Goal: Task Accomplishment & Management: Complete application form

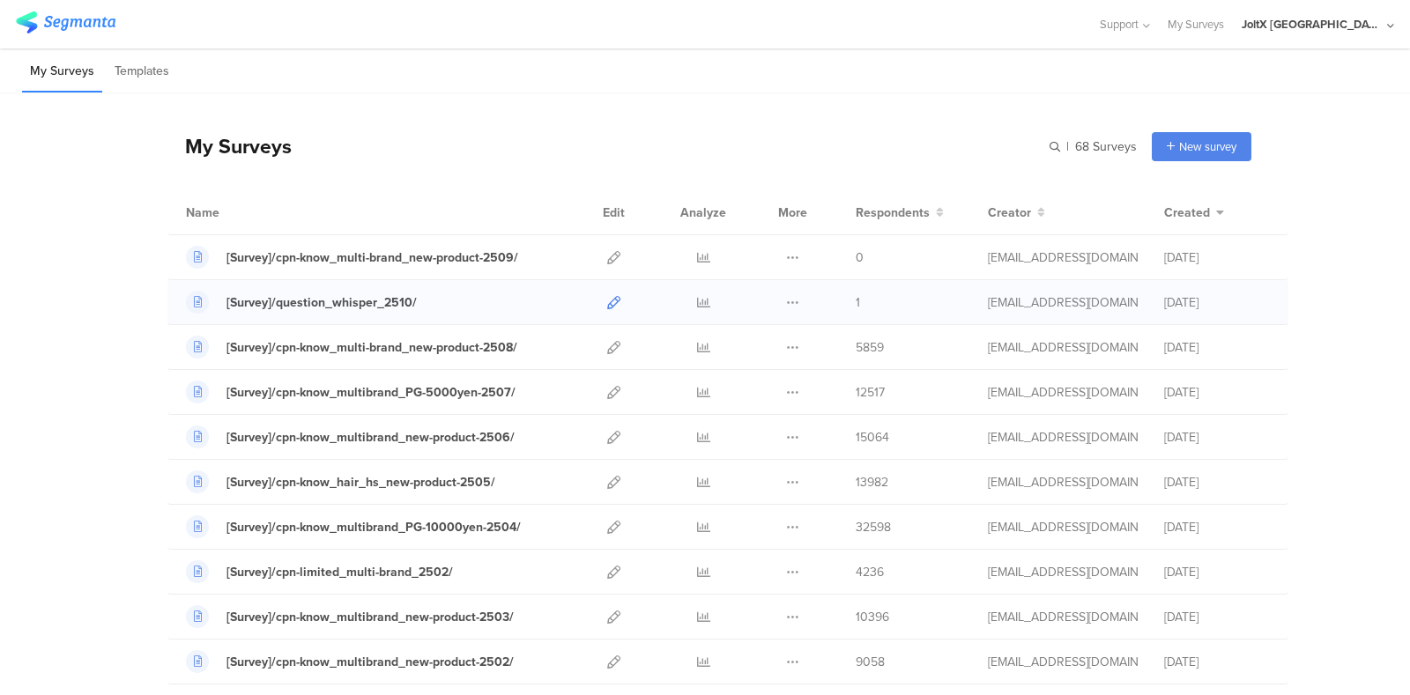
click at [607, 302] on icon at bounding box center [613, 302] width 13 height 13
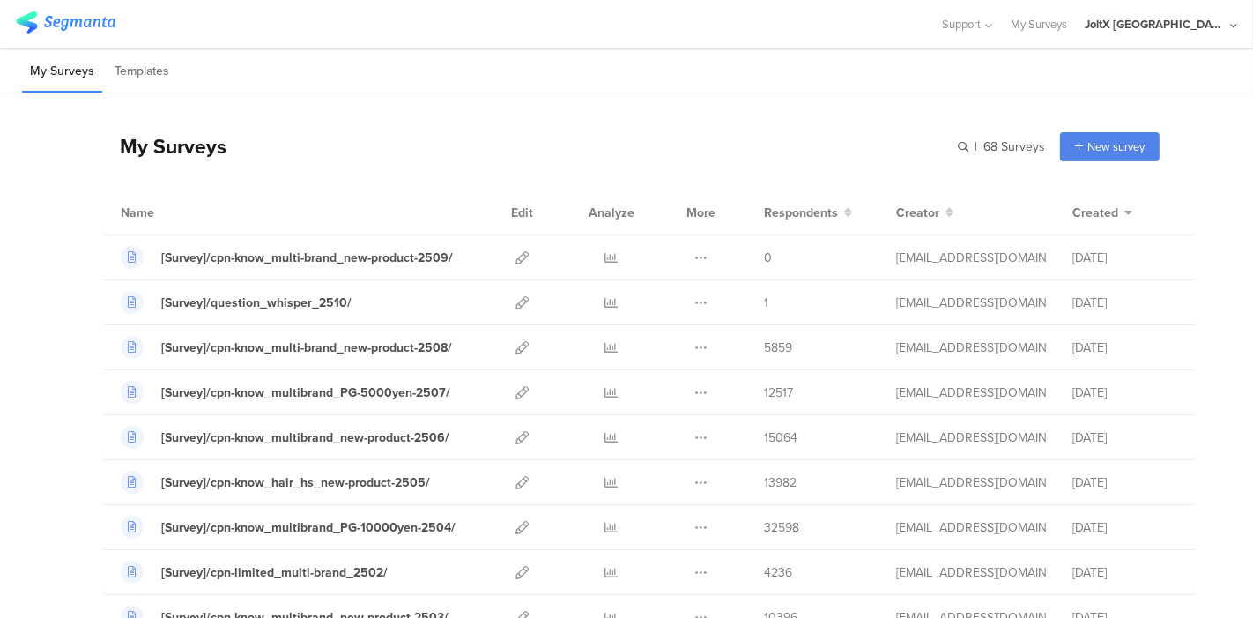
click at [656, 135] on div "My Surveys | 68 Surveys New survey Start from scratch Choose from templates" at bounding box center [630, 146] width 1057 height 70
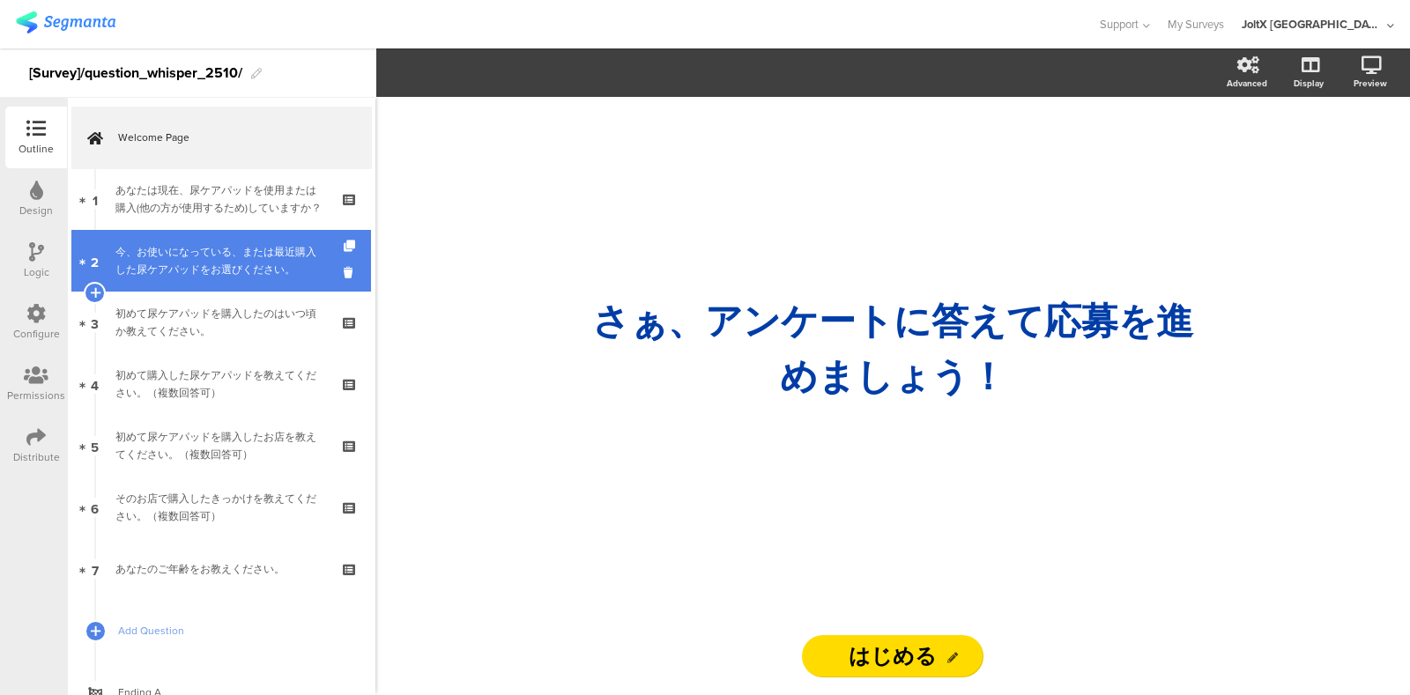
drag, startPoint x: 201, startPoint y: 209, endPoint x: 201, endPoint y: 257, distance: 48.5
click at [201, 209] on div "あなたは現在、尿ケアパッドを使用または購入(他の方が使用するため)していますか？" at bounding box center [220, 198] width 211 height 35
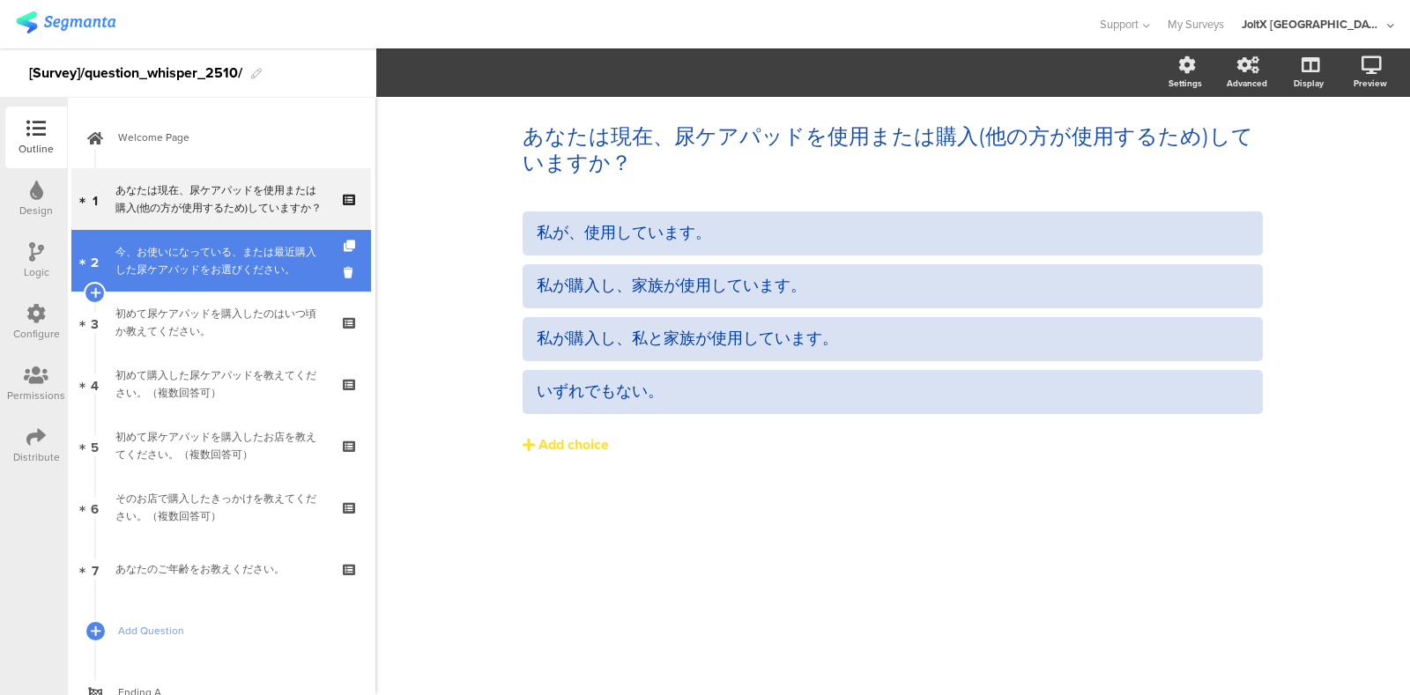
click at [201, 260] on div "今、お使いになっている、または最近購入した尿ケアパッドをお選びください。" at bounding box center [220, 260] width 211 height 35
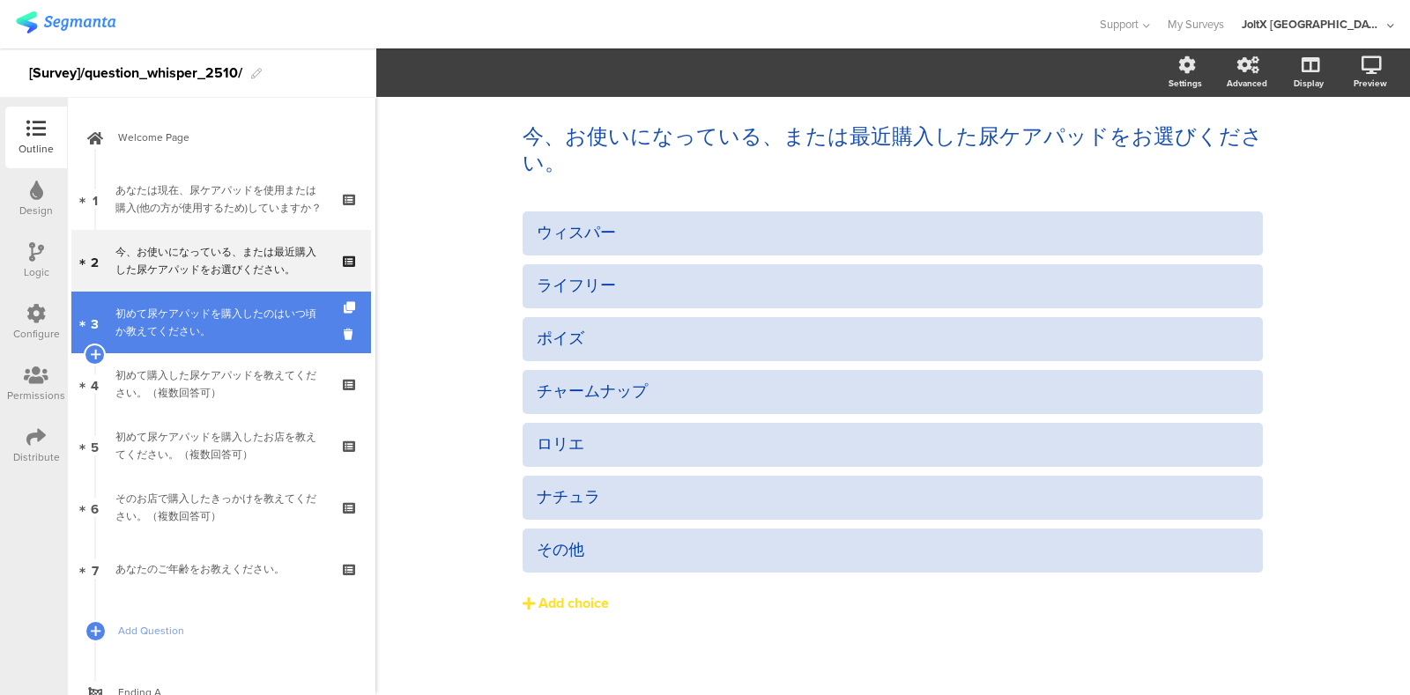
click at [195, 312] on div "初めて尿ケアパッドを購入したのはいつ頃か教えてください。" at bounding box center [220, 322] width 211 height 35
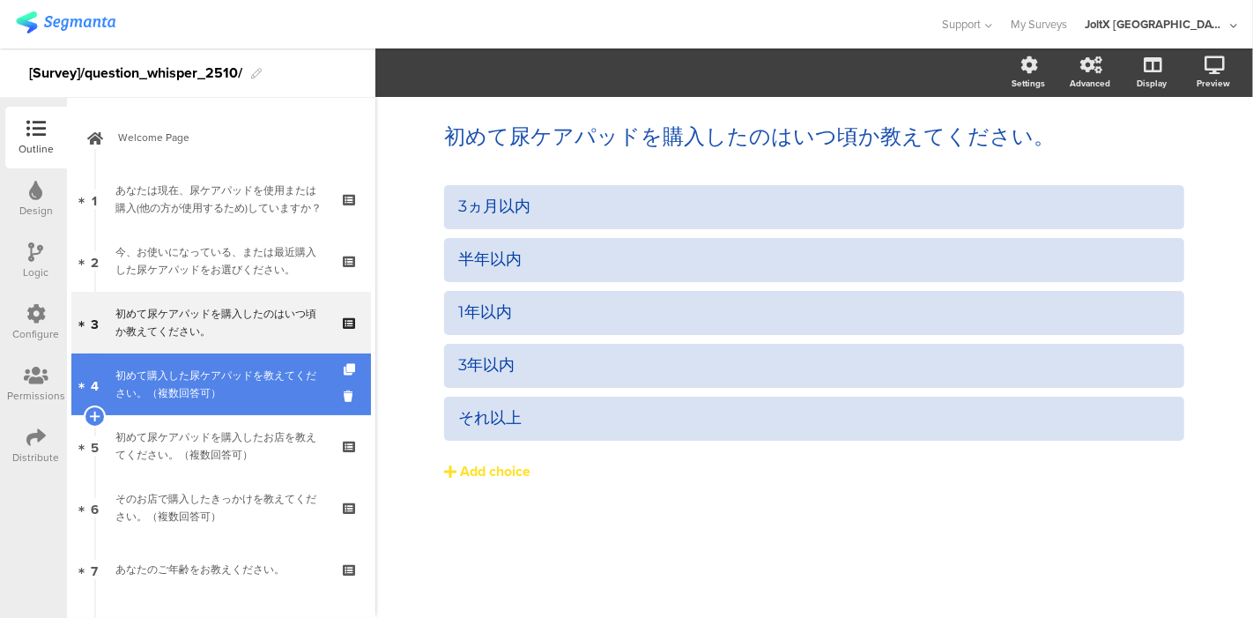
click at [245, 375] on div "初めて購入した尿ケアパッドを教えてください。（複数回答可）" at bounding box center [220, 384] width 211 height 35
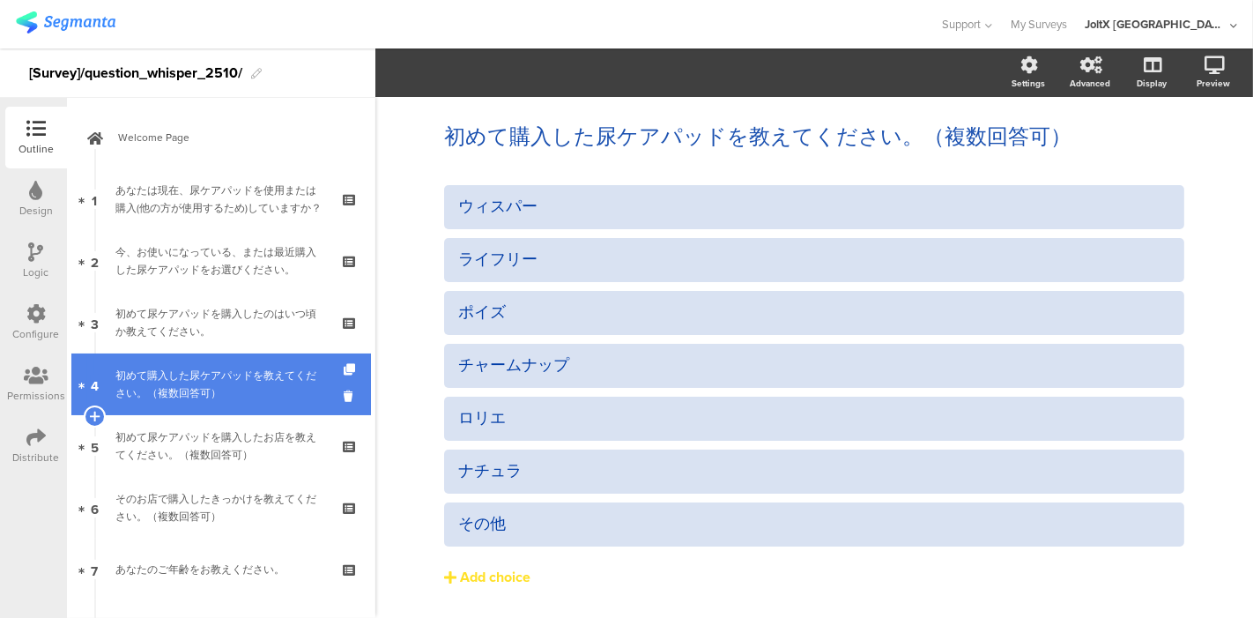
scroll to position [98, 0]
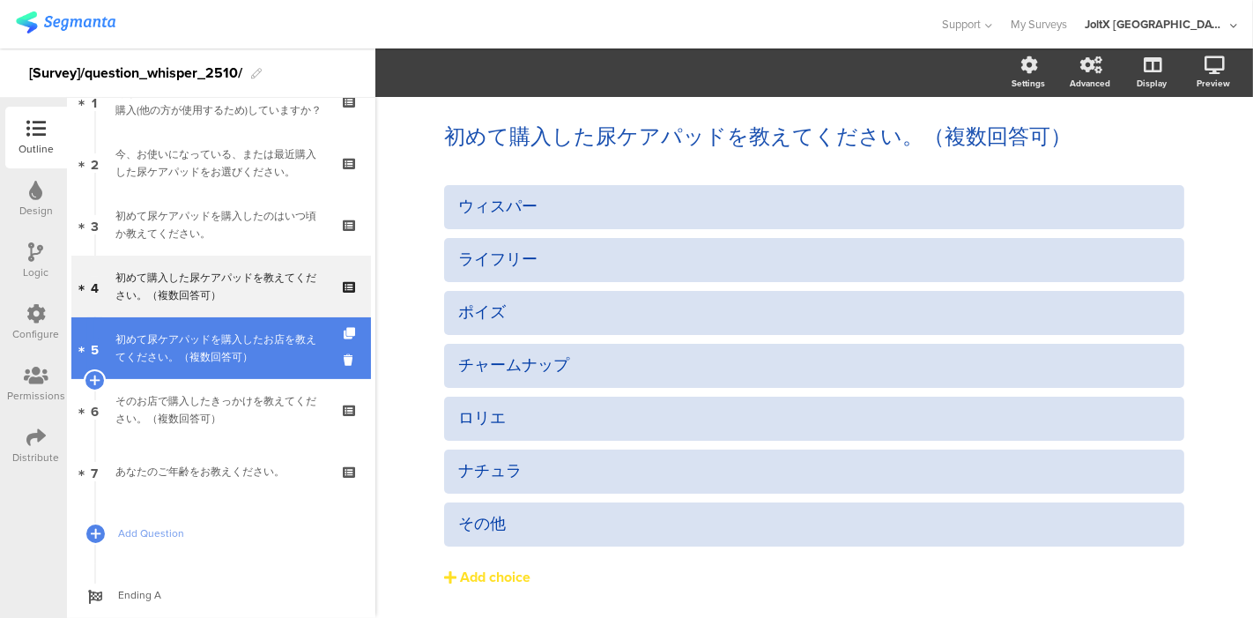
click at [222, 367] on link "5 初めて尿ケアパッドを購入したお店を教えてください。（複数回答可）" at bounding box center [221, 348] width 300 height 62
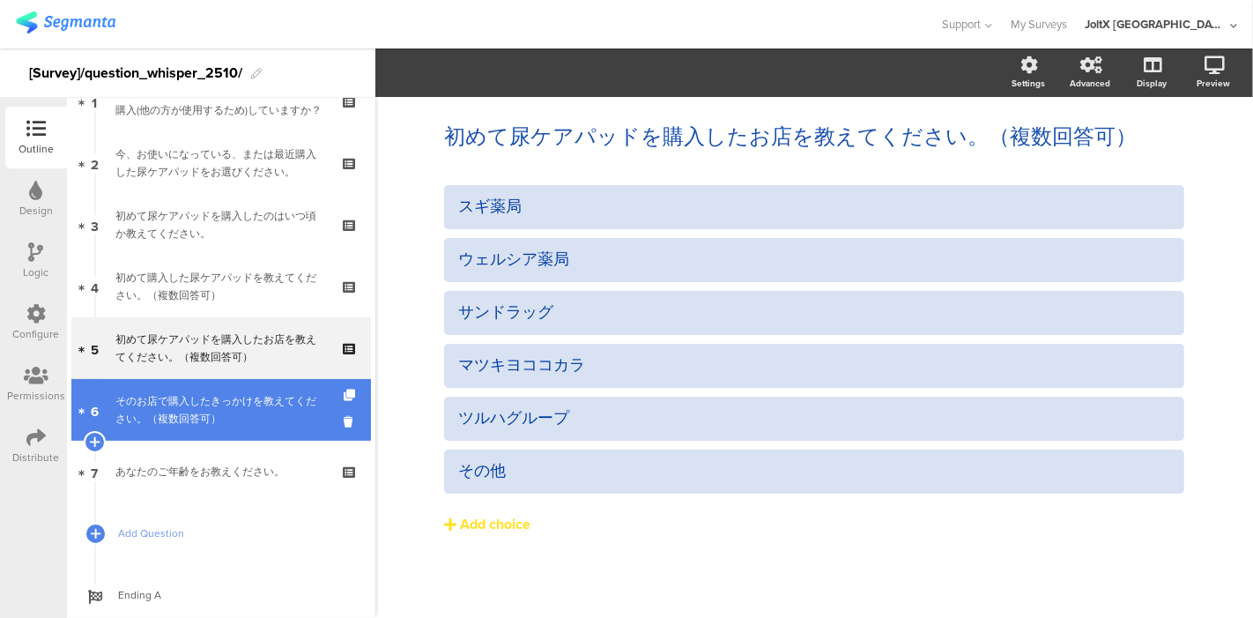
click at [211, 400] on div "そのお店で購入したきっかけを教えてください。（複数回答可）" at bounding box center [220, 409] width 211 height 35
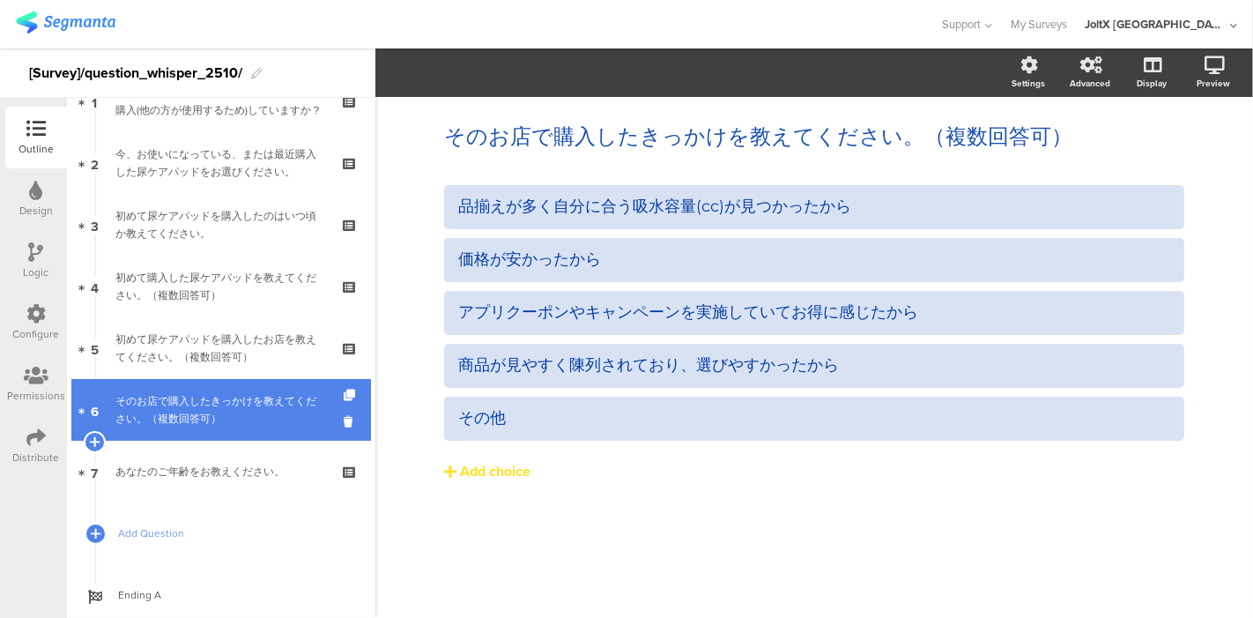
scroll to position [144, 0]
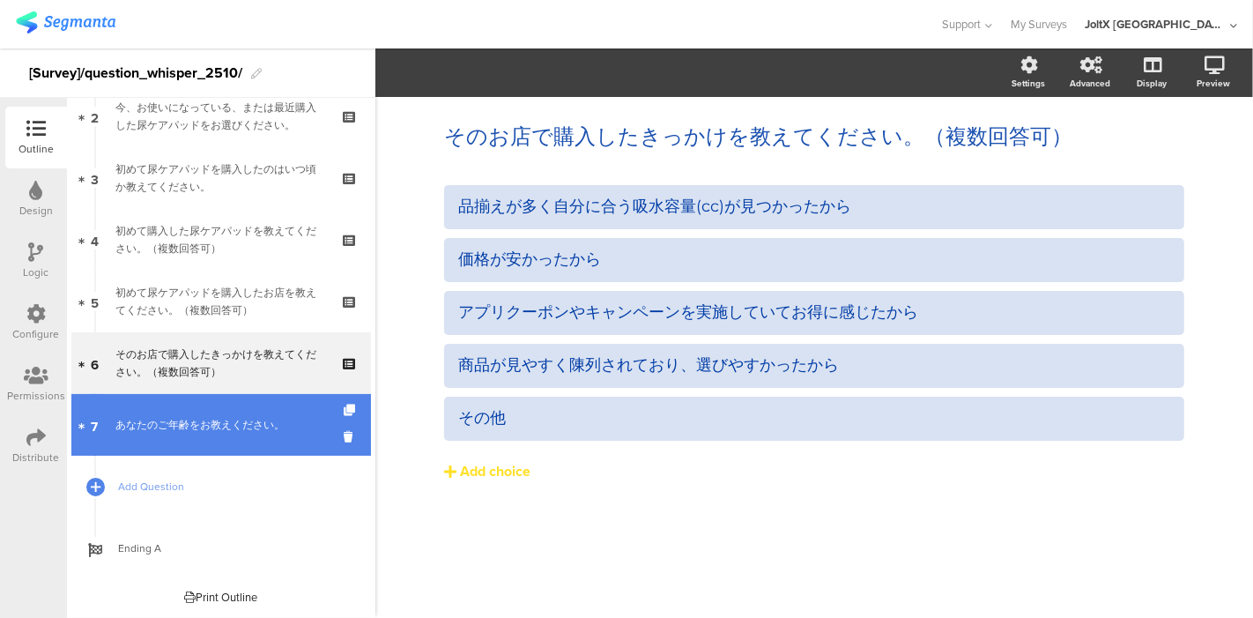
click at [213, 419] on div "あなたのご年齢をお教えください。" at bounding box center [220, 425] width 211 height 18
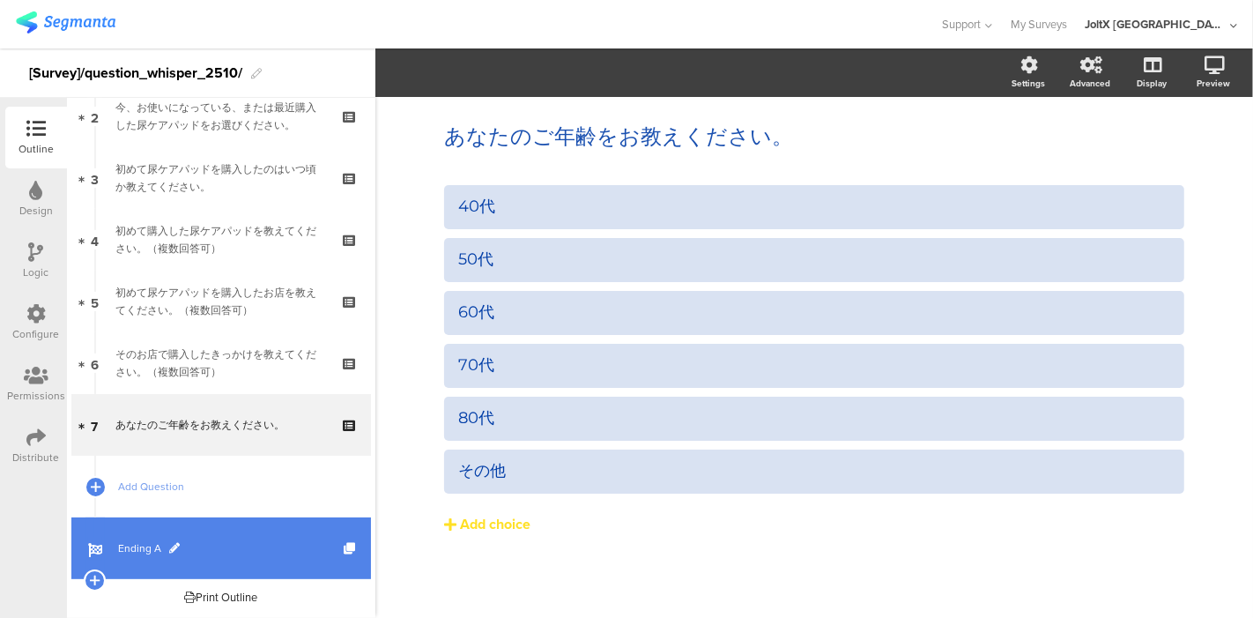
click at [140, 539] on span "Ending A" at bounding box center [231, 548] width 226 height 18
